Goal: Task Accomplishment & Management: Use online tool/utility

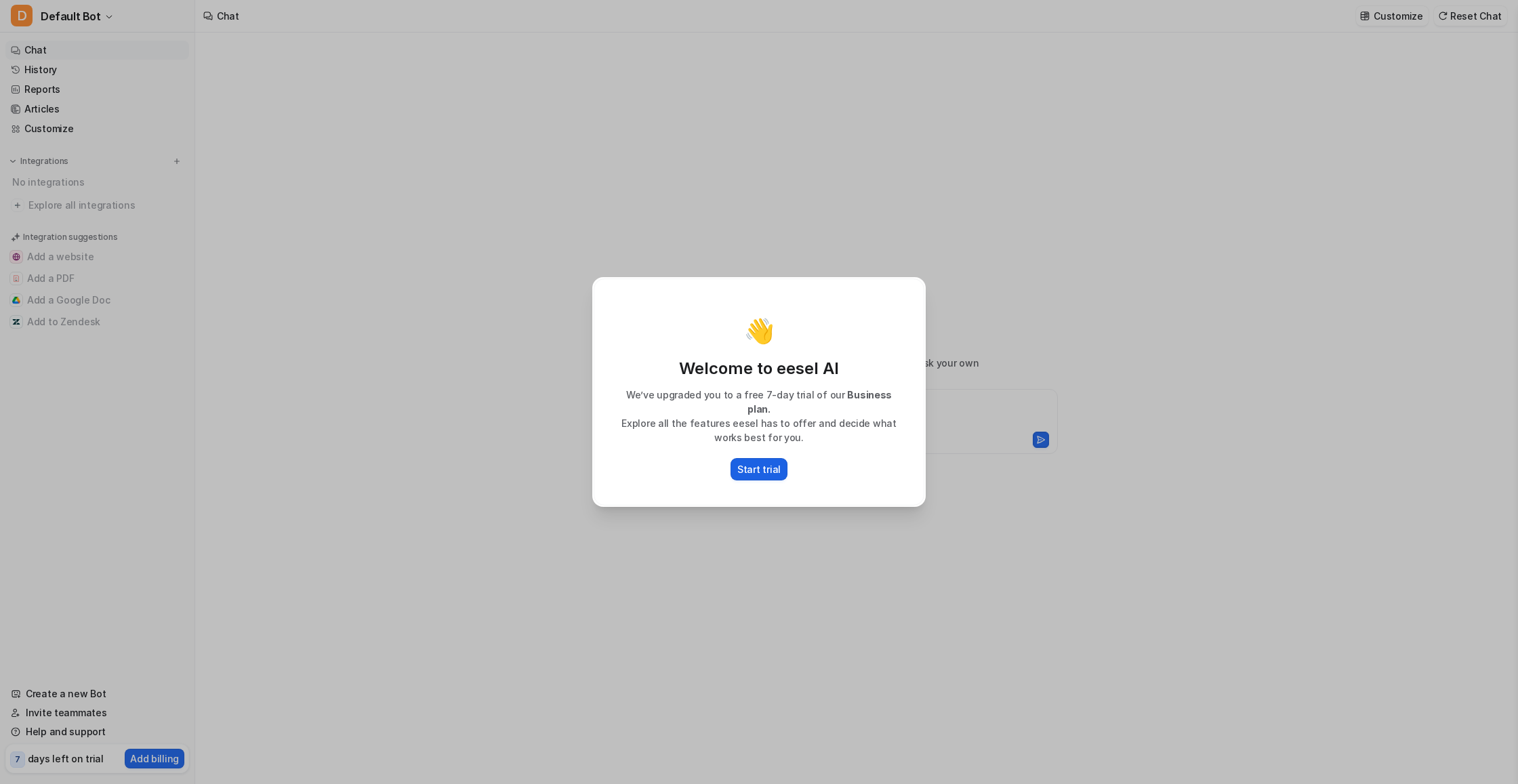
type textarea "**********"
click at [748, 467] on p "Start trial" at bounding box center [759, 469] width 43 height 15
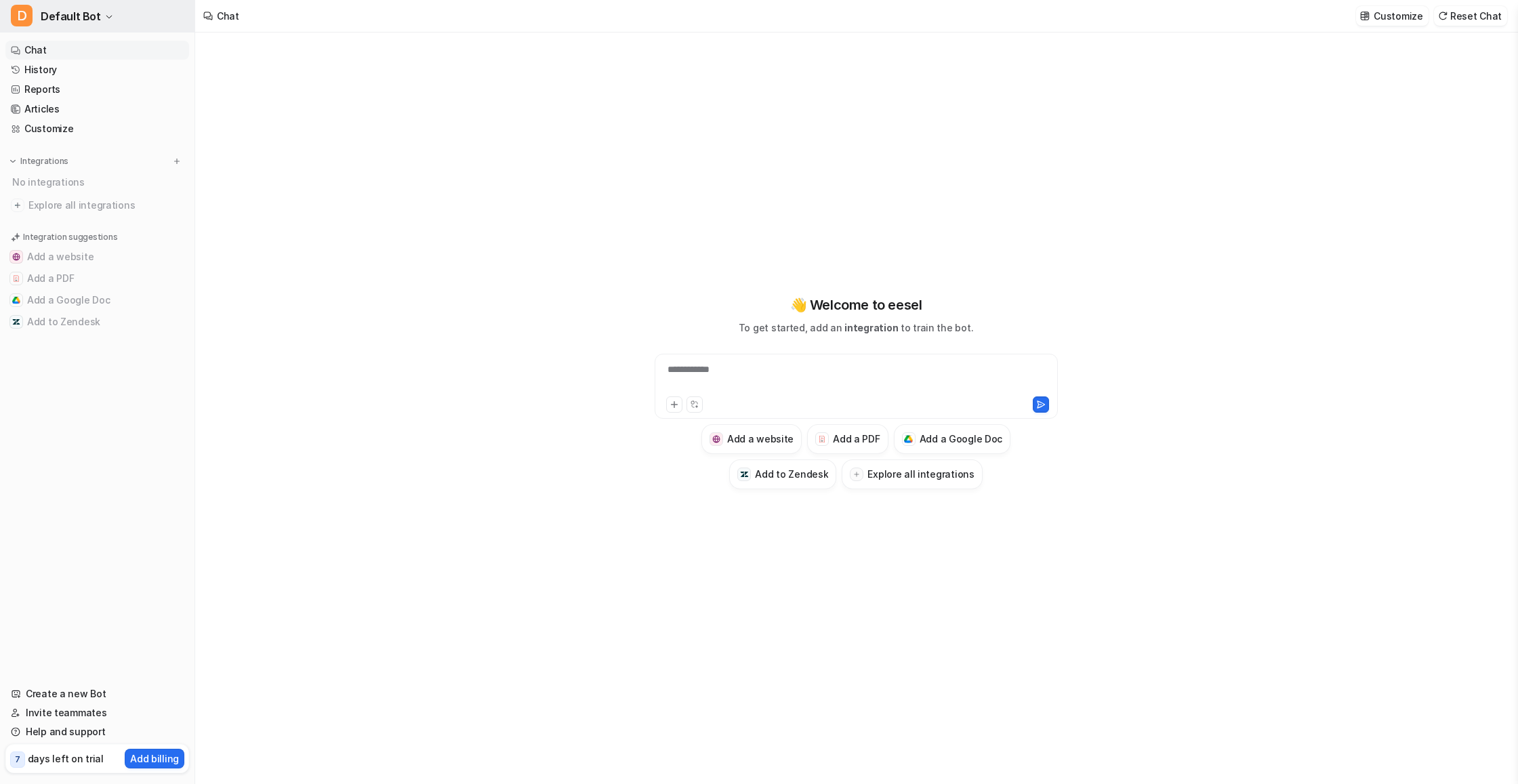
click at [66, 21] on span "Default Bot" at bounding box center [71, 16] width 60 height 19
click at [354, 216] on div "**********" at bounding box center [759, 392] width 1518 height 784
click at [45, 13] on span "Default Bot" at bounding box center [71, 16] width 60 height 19
click at [53, 103] on link "Settings" at bounding box center [108, 103] width 187 height 22
click at [53, 67] on link "History" at bounding box center [97, 70] width 184 height 19
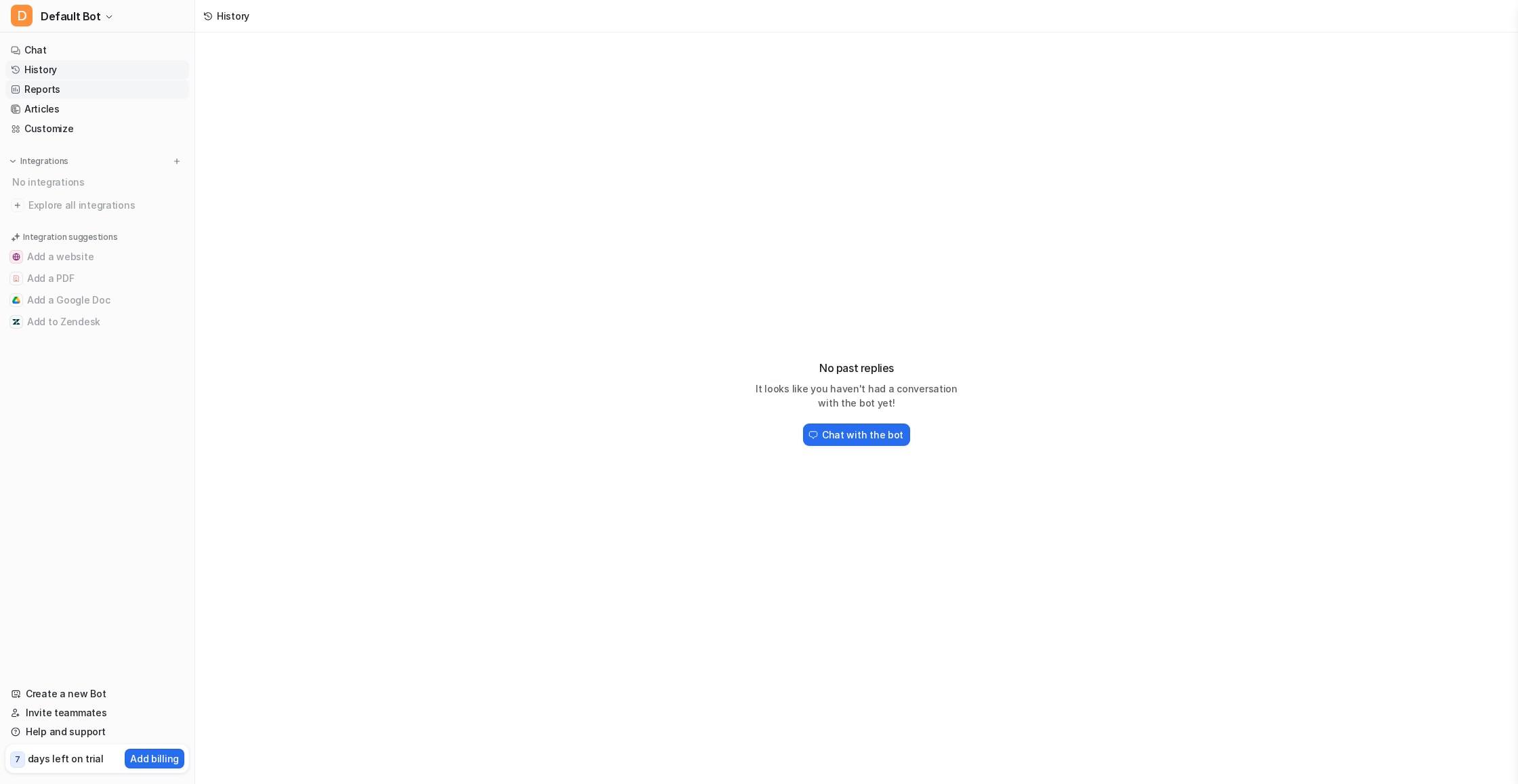
click at [51, 81] on link "Reports" at bounding box center [97, 90] width 184 height 19
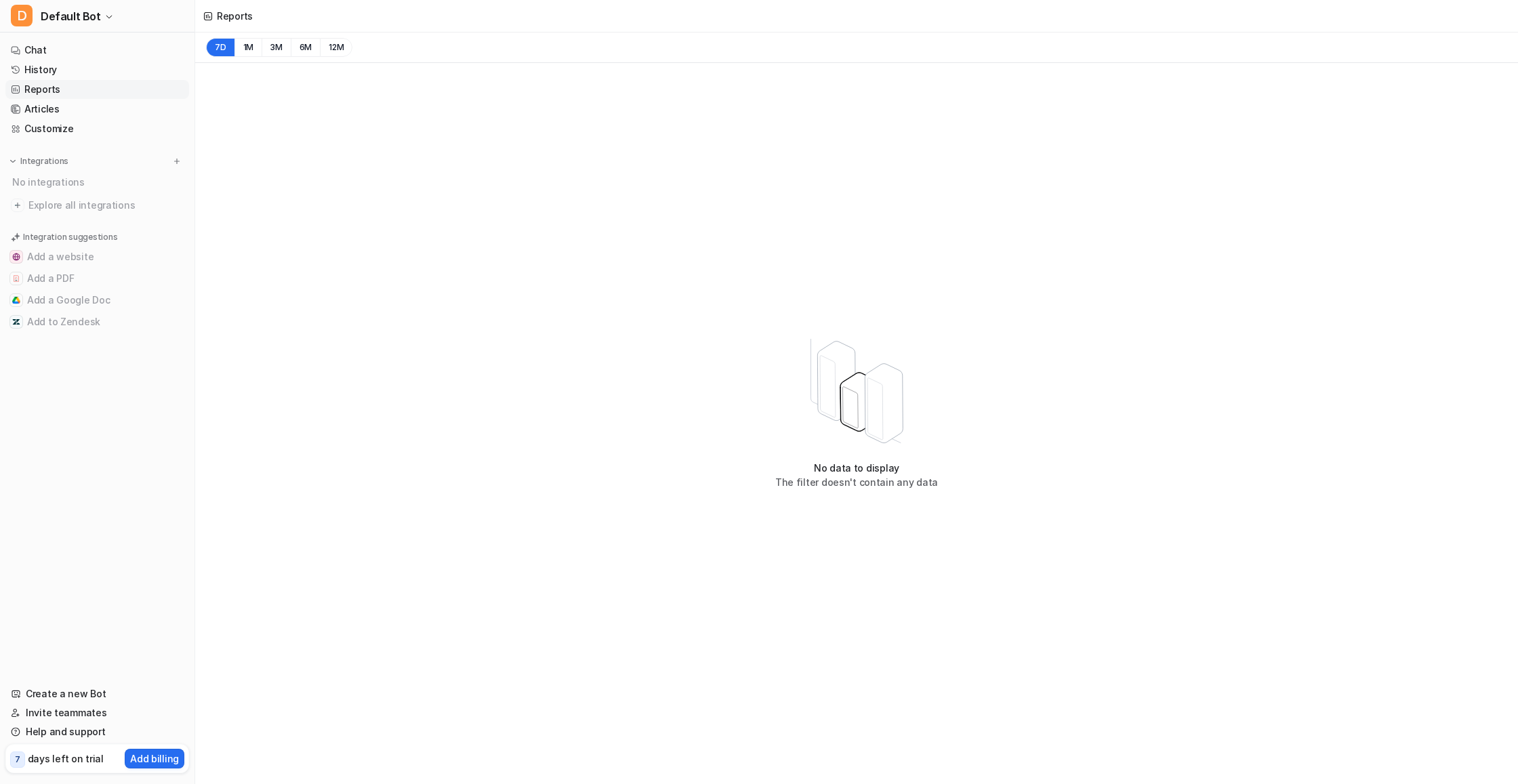
click at [48, 97] on link "Reports" at bounding box center [97, 90] width 184 height 19
click at [49, 107] on link "Articles" at bounding box center [97, 110] width 184 height 19
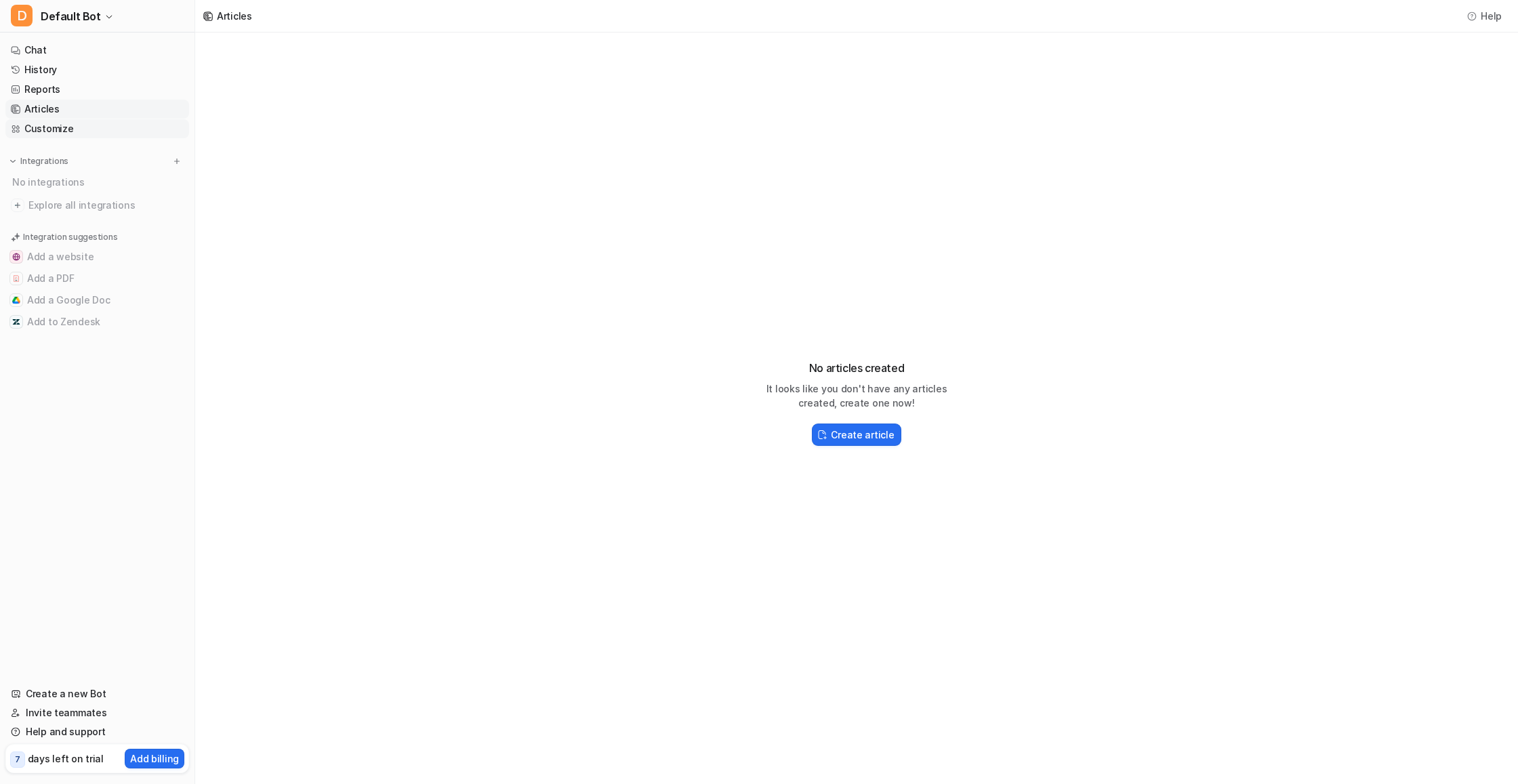
click at [51, 129] on link "Customize" at bounding box center [97, 129] width 184 height 19
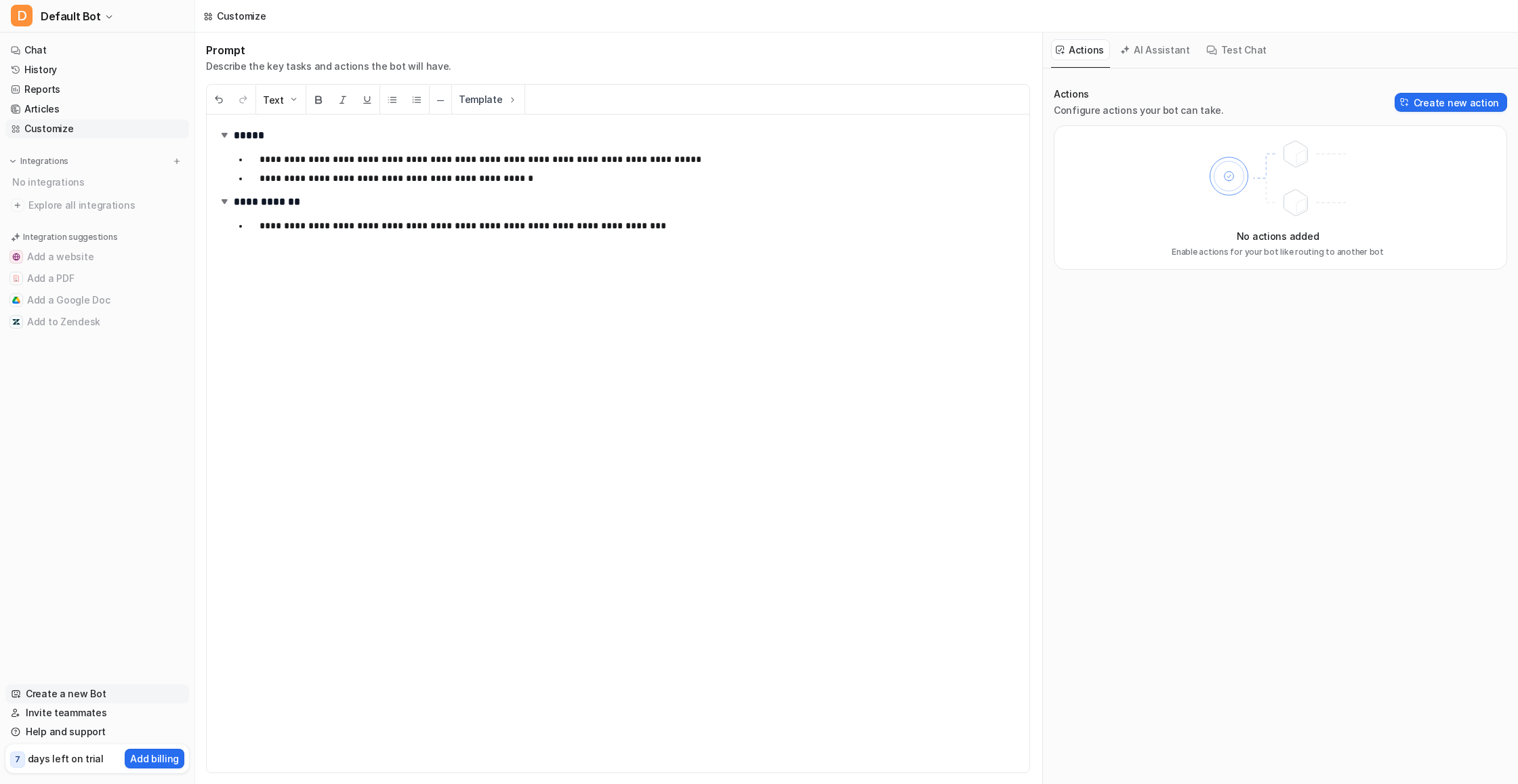
click at [79, 693] on link "Create a new Bot" at bounding box center [97, 694] width 184 height 19
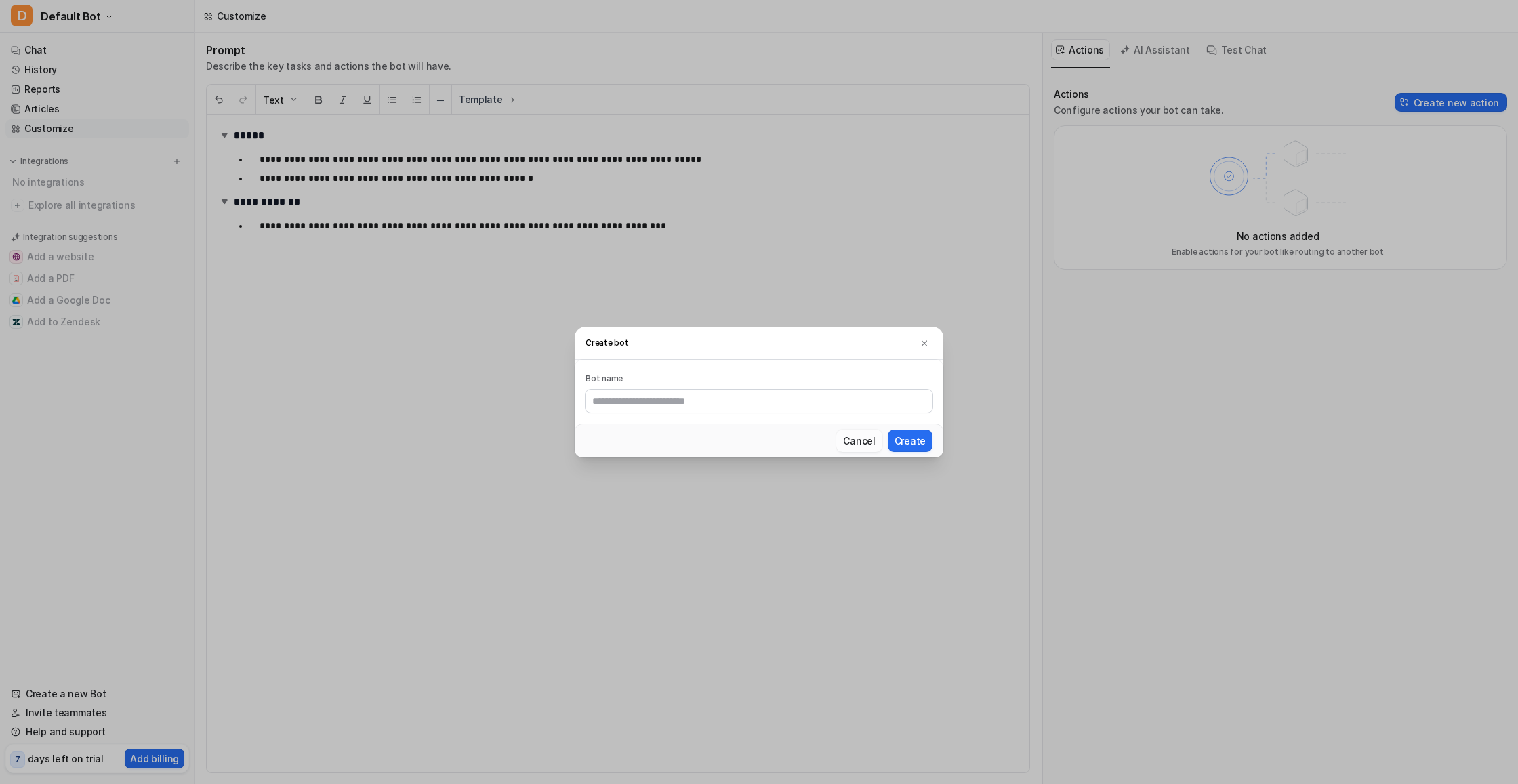
click at [866, 439] on button "Cancel" at bounding box center [859, 441] width 46 height 22
